Goal: Find specific page/section

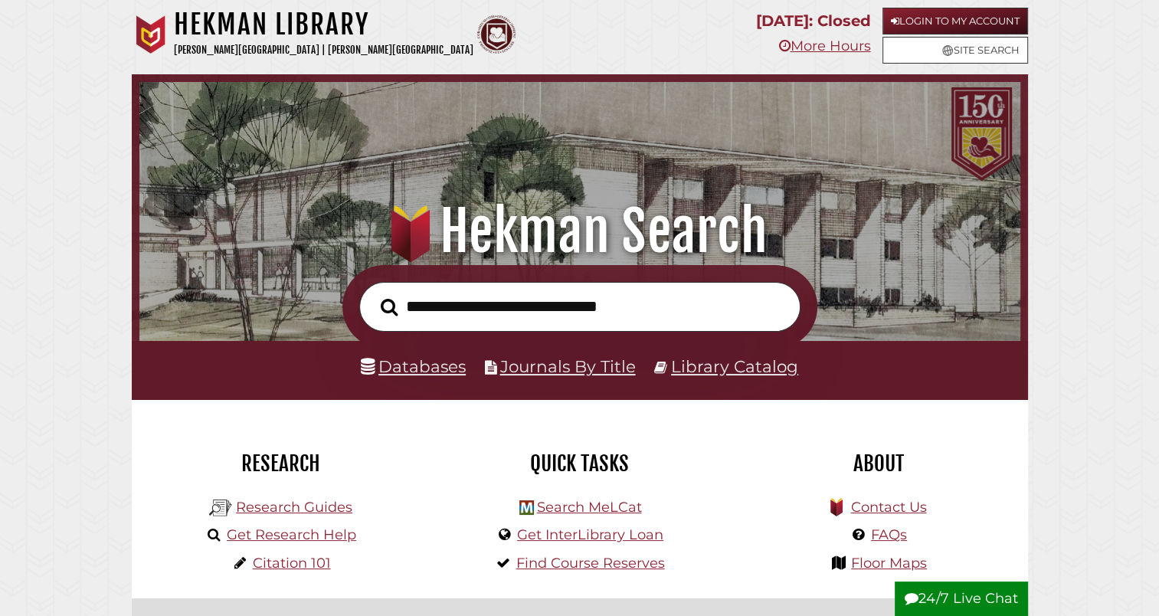
scroll to position [291, 873]
type input "**********"
click at [373, 294] on button "Search" at bounding box center [389, 307] width 32 height 27
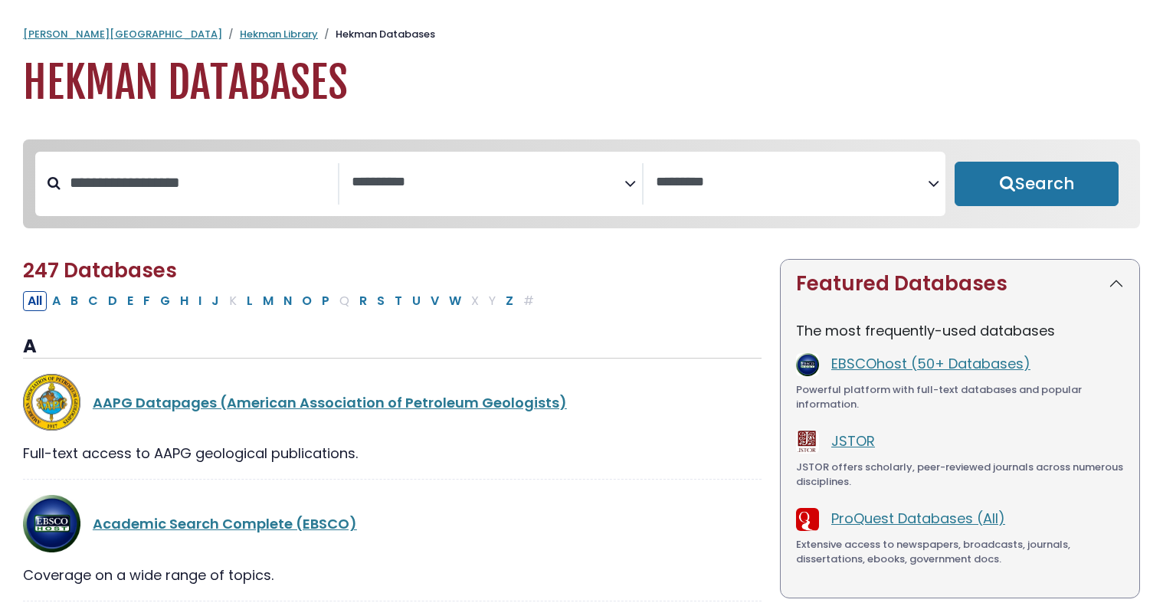
select select "Database Subject Filter"
select select "Database Vendors Filter"
click at [223, 188] on input "Search database by title or keyword" at bounding box center [199, 182] width 277 height 25
